Goal: Task Accomplishment & Management: Complete application form

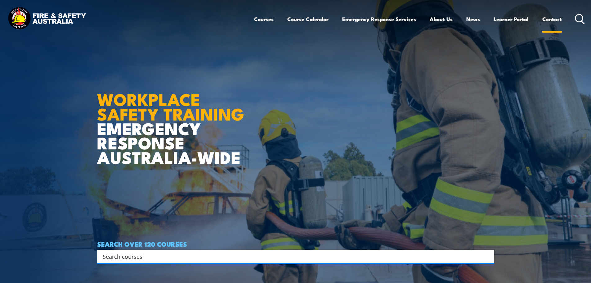
click at [548, 17] on link "Contact" at bounding box center [552, 19] width 20 height 16
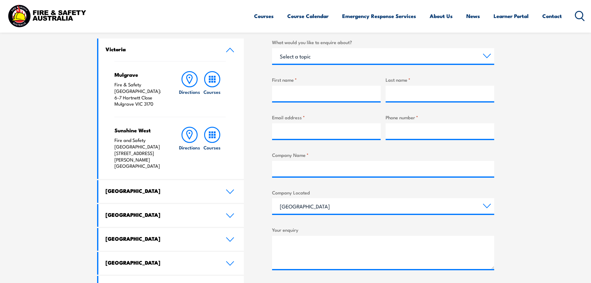
scroll to position [186, 0]
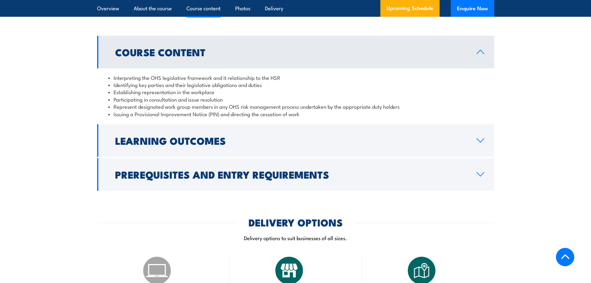
scroll to position [620, 0]
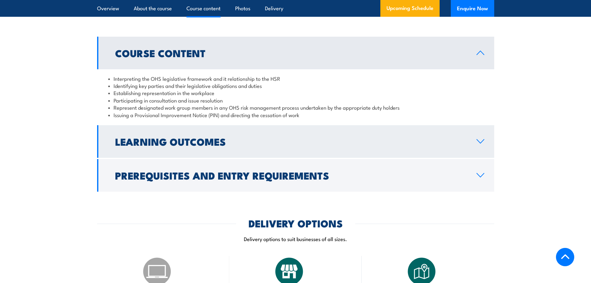
click at [151, 145] on h2 "Learning Outcomes" at bounding box center [290, 141] width 351 height 9
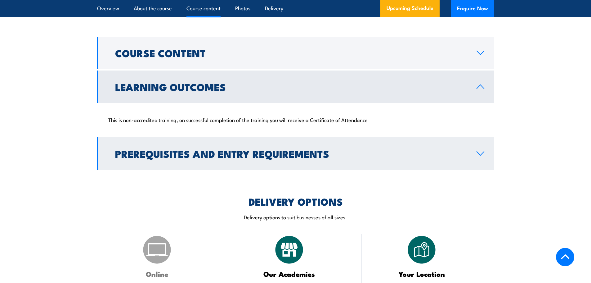
click at [263, 150] on h2 "Prerequisites and Entry Requirements" at bounding box center [290, 153] width 351 height 9
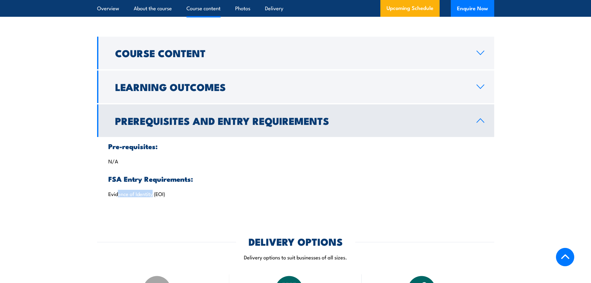
drag, startPoint x: 117, startPoint y: 195, endPoint x: 154, endPoint y: 195, distance: 36.9
click at [154, 195] on p "Evidence of Identity (EOI)" at bounding box center [295, 193] width 375 height 6
click at [121, 163] on p "N/A" at bounding box center [295, 161] width 375 height 6
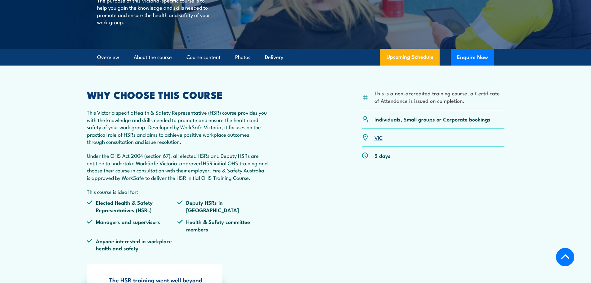
scroll to position [124, 0]
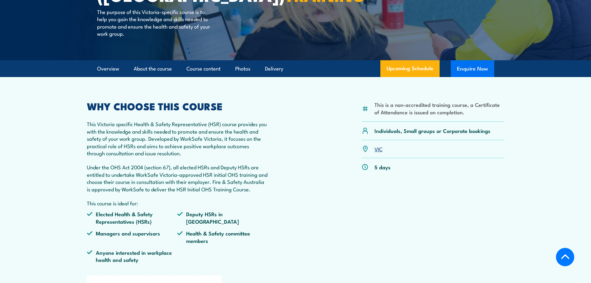
click at [472, 68] on button "Enquire Now" at bounding box center [472, 68] width 43 height 17
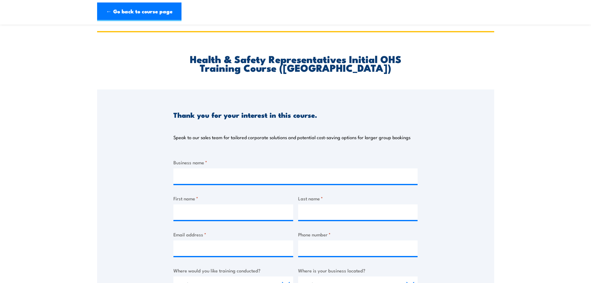
scroll to position [31, 0]
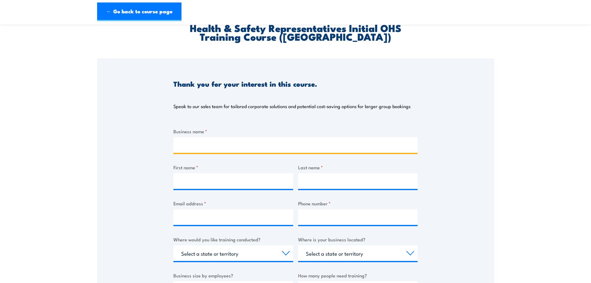
click at [224, 142] on input "Business name *" at bounding box center [295, 145] width 244 height 16
type input "Citywide"
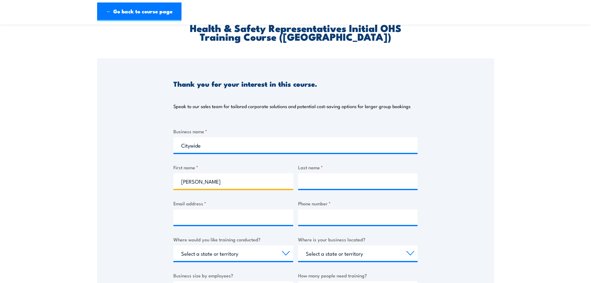
type input "[PERSON_NAME]"
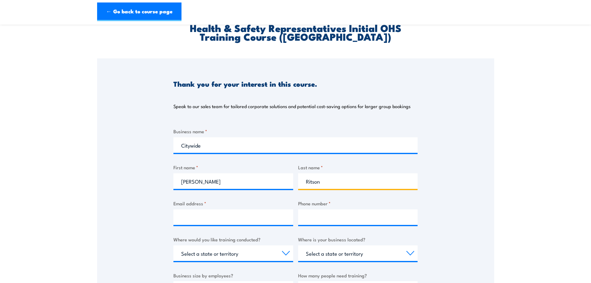
type input "Ritson"
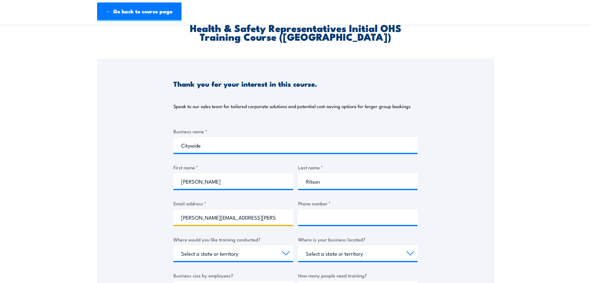
type input "tanya.ritson@citywide.com.au"
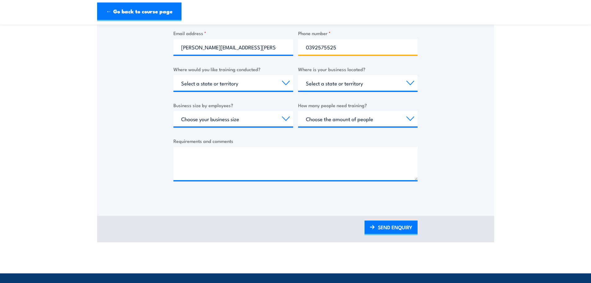
scroll to position [186, 0]
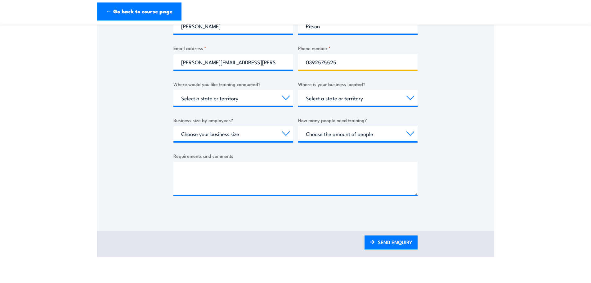
type input "0392575525"
click at [243, 98] on select "Select a state or territory Nationally - multiple locations QLD NSW VIC SA ACT …" at bounding box center [233, 98] width 120 height 16
select select "VIC"
click at [173, 90] on select "Select a state or territory Nationally - multiple locations QLD NSW VIC SA ACT …" at bounding box center [233, 98] width 120 height 16
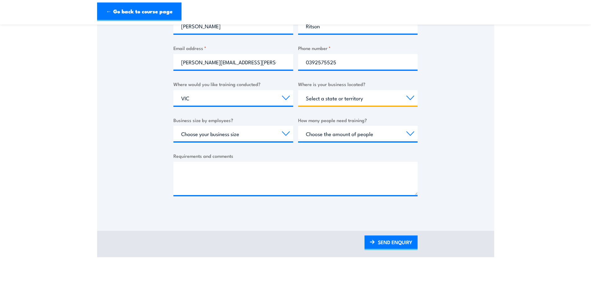
click at [329, 100] on select "Select a state or territory QLD NSW VIC SA ACT WA TAS NT" at bounding box center [358, 98] width 120 height 16
select select "VIC"
click at [298, 90] on select "Select a state or territory QLD NSW VIC SA ACT WA TAS NT" at bounding box center [358, 98] width 120 height 16
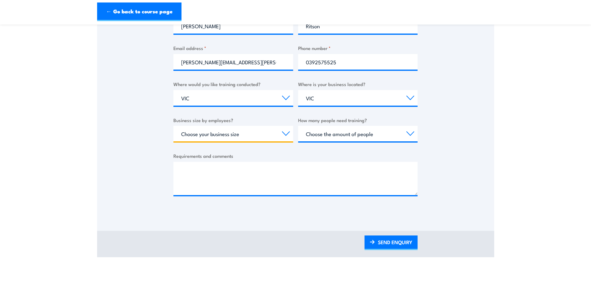
click at [201, 133] on select "Choose your business size 1 to 19 20 to 199 200+" at bounding box center [233, 134] width 120 height 16
select select "200+"
click at [173, 126] on select "Choose your business size 1 to 19 20 to 199 200+" at bounding box center [233, 134] width 120 height 16
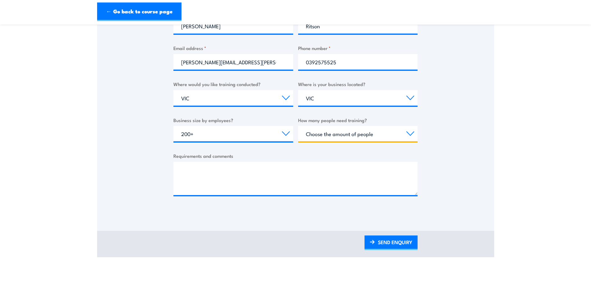
click at [338, 134] on select "Choose the amount of people 1 to 4 5 to 19 20+" at bounding box center [358, 134] width 120 height 16
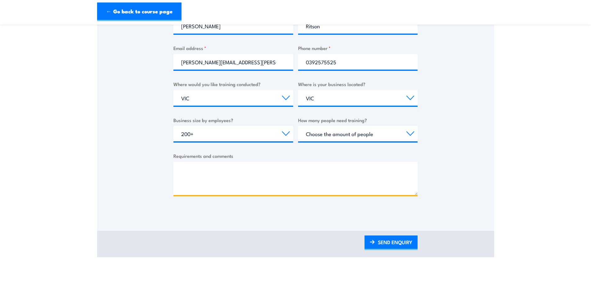
click at [236, 170] on textarea "Requirements and comments" at bounding box center [295, 178] width 244 height 33
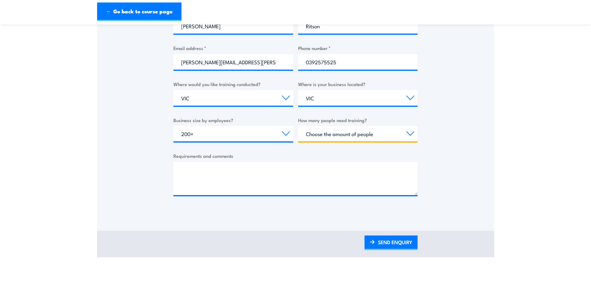
click at [327, 130] on select "Choose the amount of people 1 to 4 5 to 19 20+" at bounding box center [358, 134] width 120 height 16
select select "5 to 19"
click at [298, 126] on select "Choose the amount of people 1 to 4 5 to 19 20+" at bounding box center [358, 134] width 120 height 16
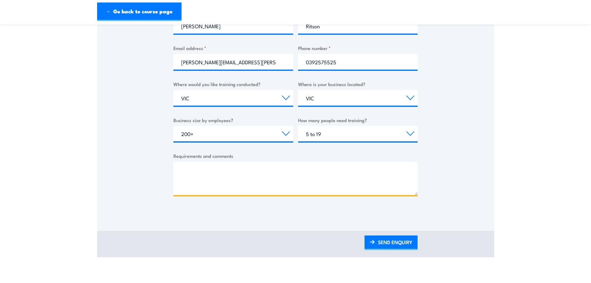
click at [234, 165] on textarea "Requirements and comments" at bounding box center [295, 178] width 244 height 33
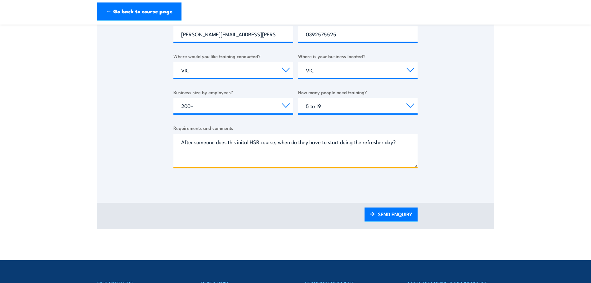
scroll to position [341, 0]
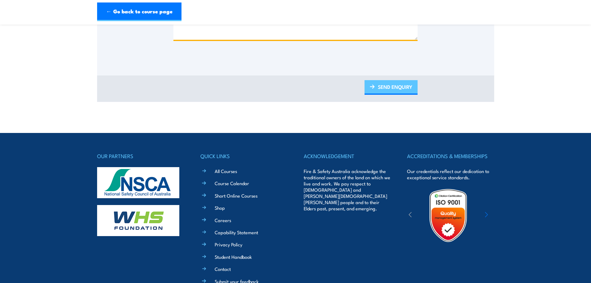
type textarea "After someone does this inital HSR course, when do they have to start doing the…"
click at [403, 88] on link "SEND ENQUIRY" at bounding box center [390, 87] width 53 height 15
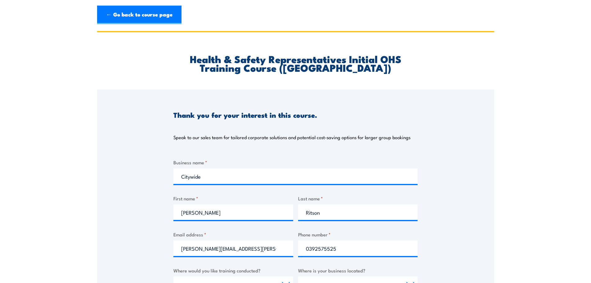
scroll to position [0, 0]
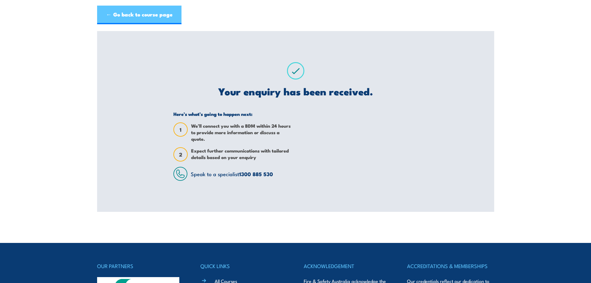
click at [116, 14] on link "← Go back to course page" at bounding box center [139, 15] width 84 height 19
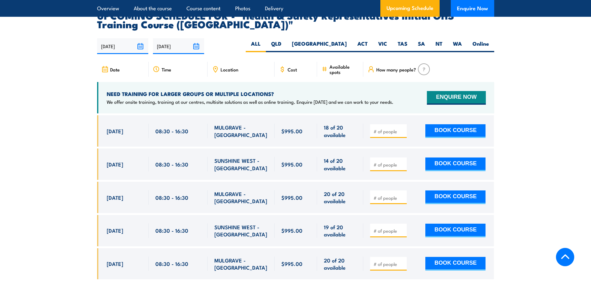
scroll to position [1078, 0]
